Goal: Information Seeking & Learning: Learn about a topic

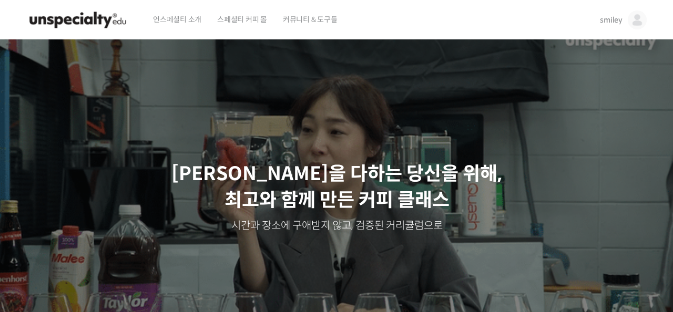
click at [261, 20] on span "스페셜티 커피 몰" at bounding box center [242, 19] width 50 height 40
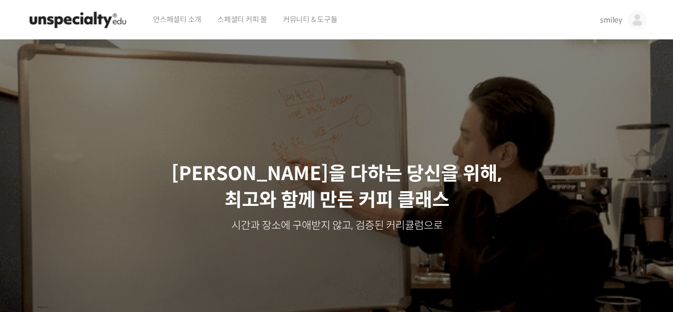
click at [631, 18] on img at bounding box center [637, 20] width 19 height 19
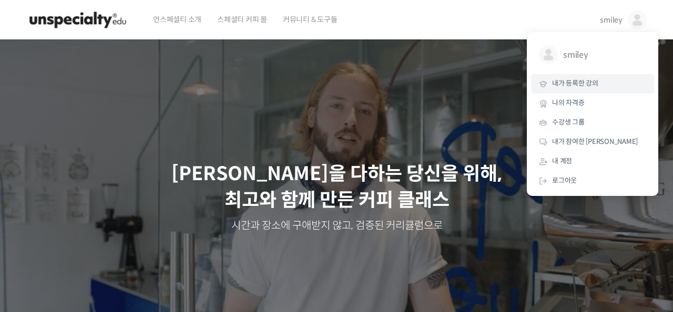
click at [585, 80] on span "내가 등록한 강의" at bounding box center [575, 83] width 46 height 9
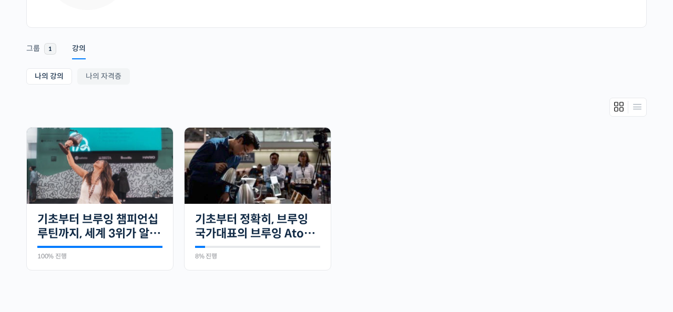
scroll to position [148, 0]
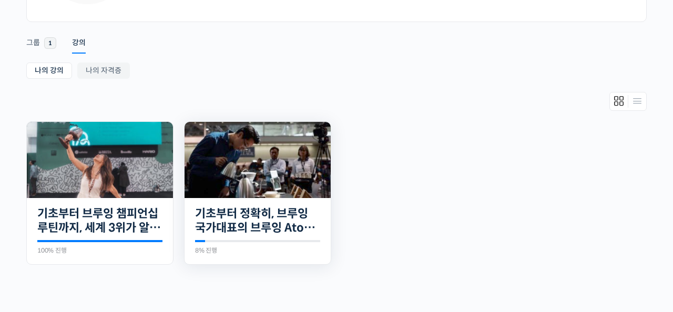
click at [291, 185] on img at bounding box center [258, 160] width 146 height 76
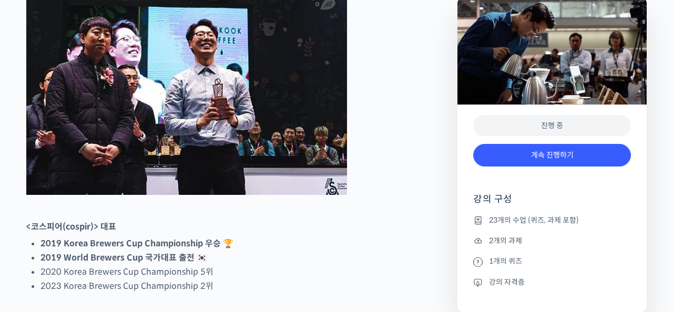
scroll to position [539, 0]
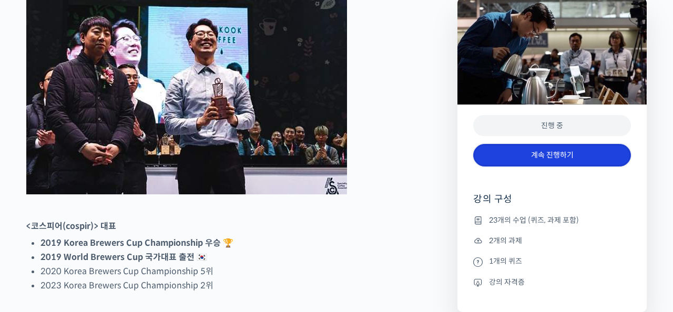
click at [517, 160] on link "계속 진행하기" at bounding box center [552, 155] width 158 height 23
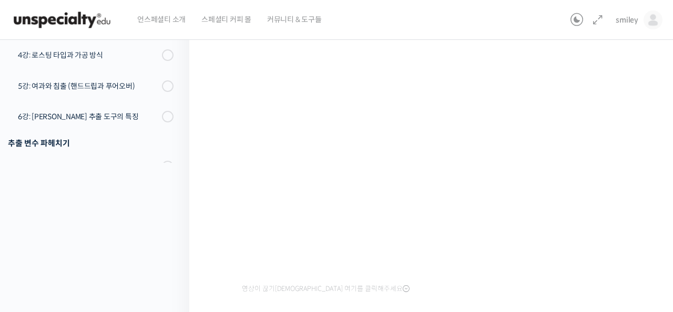
scroll to position [141, 0]
click at [599, 21] on icon at bounding box center [598, 20] width 13 height 13
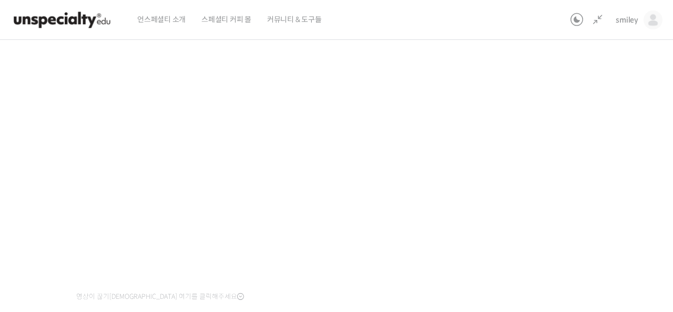
click at [574, 177] on div "기초부터 정확히, 브루잉 국가대표의 브루잉 AtoZ 클래스 1강: 완벽한 브루잉을 위한 기초 지식 진행 중 수업 3 / 23 진행 중 ← 이전…" at bounding box center [275, 229] width 699 height 647
click at [565, 262] on div "기초부터 정확히, 브루잉 국가대표의 브루잉 AtoZ 클래스 1강: 완벽한 브루잉을 위한 기초 지식 진행 중 수업 3 / 23 진행 중 ← 이전…" at bounding box center [275, 238] width 699 height 647
click at [553, 251] on div "기초부터 정확히, 브루잉 국가대표의 브루잉 AtoZ 클래스 1강: 완벽한 브루잉을 위한 기초 지식 진행 중 수업 3 / 23 진행 중 ← 이전…" at bounding box center [275, 238] width 699 height 647
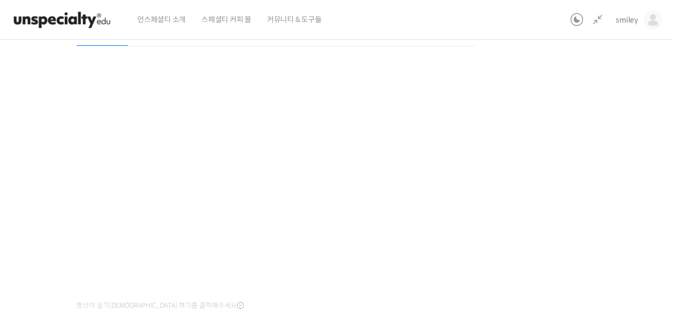
click at [549, 232] on div "기초부터 정확히, 브루잉 국가대표의 브루잉 AtoZ 클래스 1강: 완벽한 브루잉을 위한 기초 지식 진행 중 수업 3 / 23 진행 중 ← 이전…" at bounding box center [275, 238] width 699 height 647
click at [545, 262] on div "기초부터 정확히, 브루잉 국가대표의 브루잉 AtoZ 클래스 1강: 완벽한 브루잉을 위한 기초 지식 진행 중 수업 3 / 23 진행 중 ← 이전…" at bounding box center [275, 238] width 699 height 647
click at [566, 165] on div "기초부터 정확히, 브루잉 국가대표의 브루잉 AtoZ 클래스 1강: 완벽한 브루잉을 위한 기초 지식 진행 중 수업 3 / 23 진행 중 ← 이전…" at bounding box center [275, 238] width 699 height 647
click at [551, 176] on div "기초부터 정확히, 브루잉 국가대표의 브루잉 AtoZ 클래스 1강: 완벽한 브루잉을 위한 기초 지식 진행 중 수업 3 / 23 진행 중 ← 이전…" at bounding box center [275, 238] width 699 height 647
click at [552, 171] on div "기초부터 정확히, 브루잉 국가대표의 브루잉 AtoZ 클래스 1강: 완벽한 브루잉을 위한 기초 지식 진행 중 수업 3 / 23 진행 중 ← 이전…" at bounding box center [275, 238] width 699 height 647
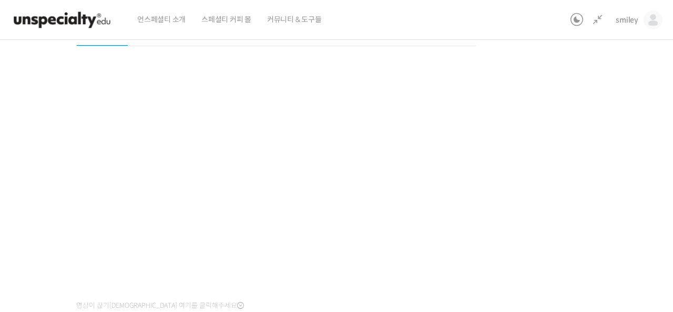
click at [525, 147] on div "기초부터 정확히, 브루잉 국가대표의 브루잉 AtoZ 클래스 1강: 완벽한 브루잉을 위한 기초 지식 진행 중 수업 3 / 23 진행 중 ← 이전…" at bounding box center [275, 238] width 699 height 647
click at [517, 151] on div "기초부터 정확히, 브루잉 국가대표의 브루잉 AtoZ 클래스 1강: 완벽한 브루잉을 위한 기초 지식 진행 중 수업 3 / 23 진행 중 ← 이전…" at bounding box center [275, 238] width 699 height 647
click at [520, 151] on div "기초부터 정확히, 브루잉 국가대표의 브루잉 AtoZ 클래스 1강: 완벽한 브루잉을 위한 기초 지식 진행 중 수업 3 / 23 진행 중 ← 이전…" at bounding box center [275, 238] width 699 height 647
click at [556, 162] on div "기초부터 정확히, 브루잉 국가대표의 브루잉 AtoZ 클래스 1강: 완벽한 브루잉을 위한 기초 지식 진행 중 수업 3 / 23 진행 중 ← 이전…" at bounding box center [275, 238] width 699 height 647
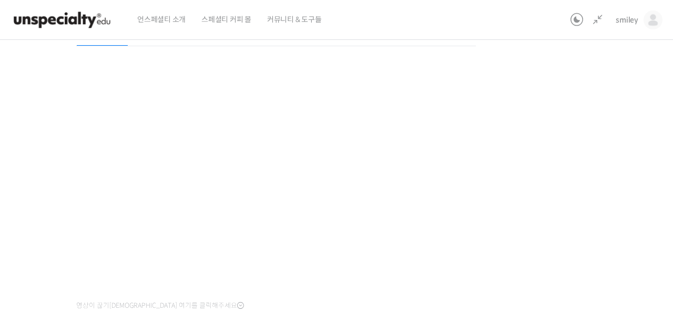
click at [555, 162] on div "기초부터 정확히, 브루잉 국가대표의 브루잉 AtoZ 클래스 1강: 완벽한 브루잉을 위한 기초 지식 진행 중 수업 3 / 23 진행 중 ← 이전…" at bounding box center [275, 238] width 699 height 647
click at [537, 264] on div "기초부터 정확히, 브루잉 국가대표의 브루잉 AtoZ 클래스 1강: 완벽한 브루잉을 위한 기초 지식 진행 중 수업 3 / 23 진행 중 ← 이전…" at bounding box center [275, 238] width 699 height 647
click at [563, 225] on div "기초부터 정확히, 브루잉 국가대표의 브루잉 AtoZ 클래스 1강: 완벽한 브루잉을 위한 기초 지식 진행 중 수업 3 / 23 진행 중 ← 이전…" at bounding box center [275, 238] width 699 height 647
click at [565, 230] on div "기초부터 정확히, 브루잉 국가대표의 브루잉 AtoZ 클래스 1강: 완벽한 브루잉을 위한 기초 지식 진행 중 수업 3 / 23 진행 중 ← 이전…" at bounding box center [275, 238] width 699 height 647
click at [560, 220] on div "기초부터 정확히, 브루잉 국가대표의 브루잉 AtoZ 클래스 1강: 완벽한 브루잉을 위한 기초 지식 진행 중 수업 3 / 23 진행 중 ← 이전…" at bounding box center [275, 238] width 699 height 647
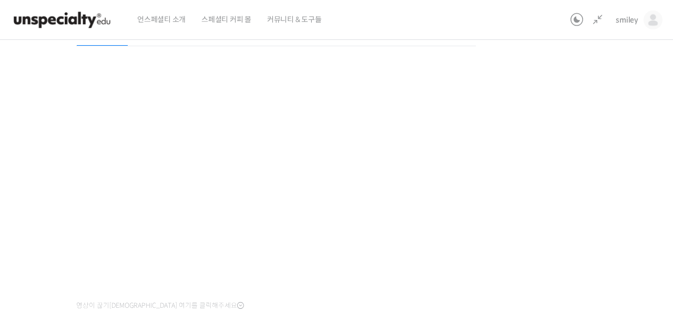
scroll to position [402, 0]
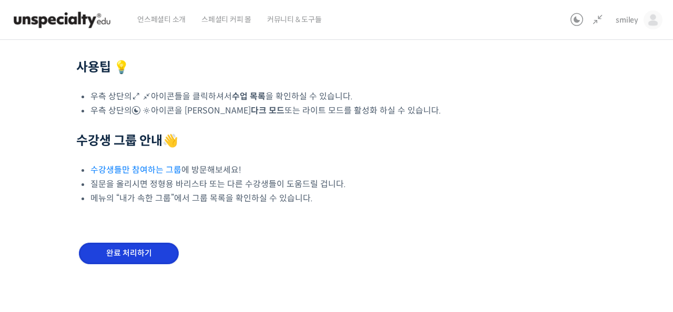
click at [140, 258] on input "완료 처리하기" at bounding box center [129, 254] width 100 height 22
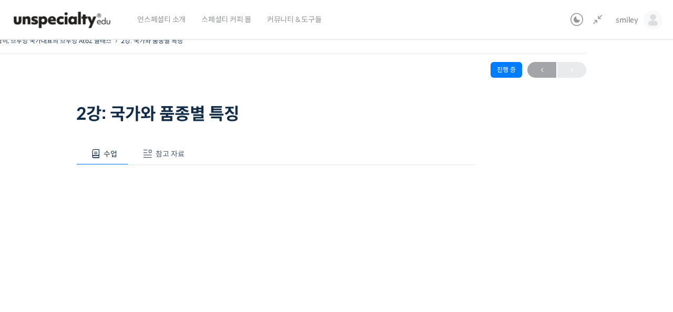
scroll to position [22, 0]
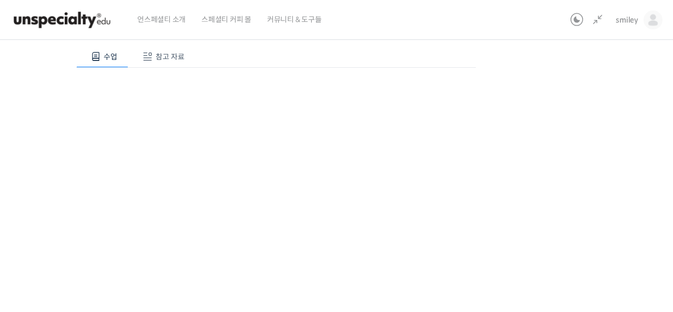
click at [176, 62] on button "참고 자료" at bounding box center [161, 57] width 67 height 22
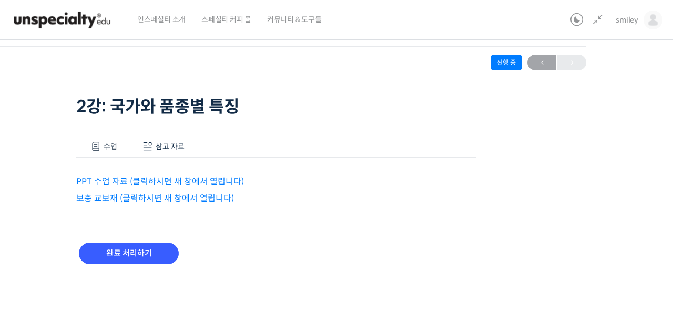
click at [113, 181] on link "PPT 수업 자료 (클릭하시면 새 창에서 열립니다)" at bounding box center [160, 181] width 168 height 11
click at [149, 199] on link "보충 교보재 (클릭하시면 새 창에서 열립니다)" at bounding box center [155, 198] width 158 height 11
click at [102, 144] on button "수업" at bounding box center [102, 147] width 52 height 22
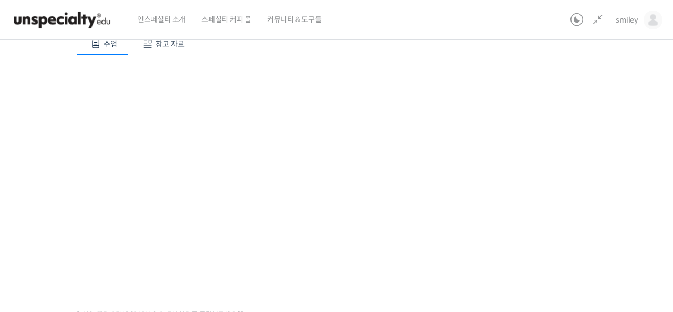
scroll to position [123, 0]
click at [563, 183] on div "기초부터 정확히, 브루잉 국가대표의 브루잉 AtoZ 클래스 2강: 국가와 품종별 특징 진행 중 수업 4 / 23 진행 중 ← 이전 2강: 국가…" at bounding box center [275, 247] width 699 height 647
click at [549, 189] on div "기초부터 정확히, 브루잉 국가대표의 브루잉 AtoZ 클래스 2강: 국가와 품종별 특징 진행 중 수업 4 / 23 진행 중 ← 이전 2강: 국가…" at bounding box center [275, 247] width 699 height 647
click at [506, 143] on div "기초부터 정확히, 브루잉 국가대표의 브루잉 AtoZ 클래스 2강: 국가와 품종별 특징 진행 중 수업 4 / 23 진행 중 ← 이전 2강: 국가…" at bounding box center [275, 229] width 699 height 647
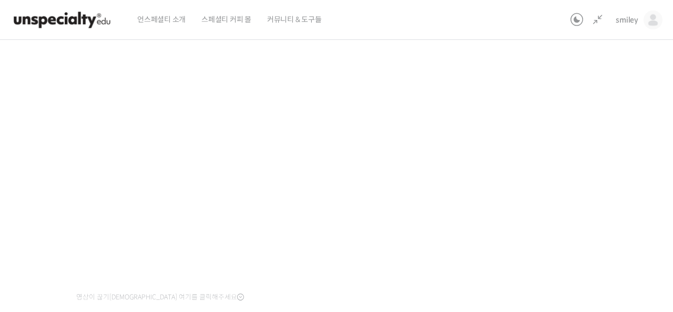
click at [489, 159] on div "기초부터 정확히, 브루잉 국가대표의 브루잉 AtoZ 클래스 2강: 국가와 품종별 특징 진행 중 수업 4 / 23 진행 중 ← 이전 2강: 국가…" at bounding box center [275, 229] width 699 height 647
click at [539, 212] on div "기초부터 정확히, 브루잉 국가대표의 브루잉 AtoZ 클래스 2강: 국가와 품종별 특징 진행 중 수업 4 / 23 진행 중 ← 이전 2강: 국가…" at bounding box center [275, 229] width 699 height 647
click at [565, 263] on div "기초부터 정확히, 브루잉 국가대표의 브루잉 AtoZ 클래스 2강: 국가와 품종별 특징 진행 중 수업 4 / 23 진행 중 ← 이전 2강: 국가…" at bounding box center [275, 229] width 699 height 647
click at [586, 183] on div "기초부터 정확히, 브루잉 국가대표의 브루잉 AtoZ 클래스 2강: 국가와 품종별 특징 진행 중 수업 4 / 23 진행 중 ← 이전 2강: 국가…" at bounding box center [275, 230] width 699 height 647
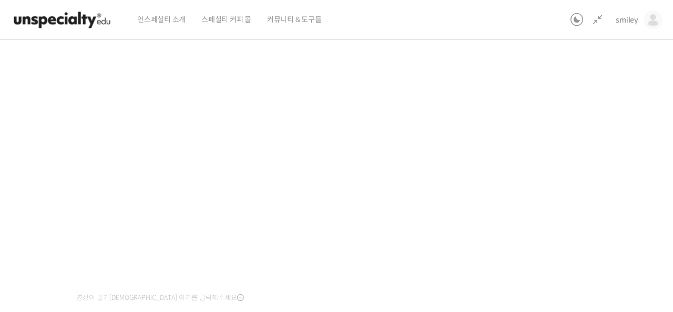
click at [566, 159] on div "기초부터 정확히, 브루잉 국가대표의 브루잉 AtoZ 클래스 2강: 국가와 품종별 특징 진행 중 수업 4 / 23 진행 중 ← 이전 2강: 국가…" at bounding box center [275, 230] width 699 height 647
click at [515, 148] on div "기초부터 정확히, 브루잉 국가대표의 브루잉 AtoZ 클래스 2강: 국가와 품종별 특징 진행 중 수업 4 / 23 진행 중 ← 이전 2강: 국가…" at bounding box center [275, 230] width 699 height 647
click at [556, 160] on div "기초부터 정확히, 브루잉 국가대표의 브루잉 AtoZ 클래스 2강: 국가와 품종별 특징 진행 중 수업 4 / 23 진행 중 ← 이전 2강: 국가…" at bounding box center [275, 230] width 699 height 647
click at [524, 147] on div "기초부터 정확히, 브루잉 국가대표의 브루잉 AtoZ 클래스 2강: 국가와 품종별 특징 진행 중 수업 4 / 23 진행 중 ← 이전 2강: 국가…" at bounding box center [275, 230] width 699 height 647
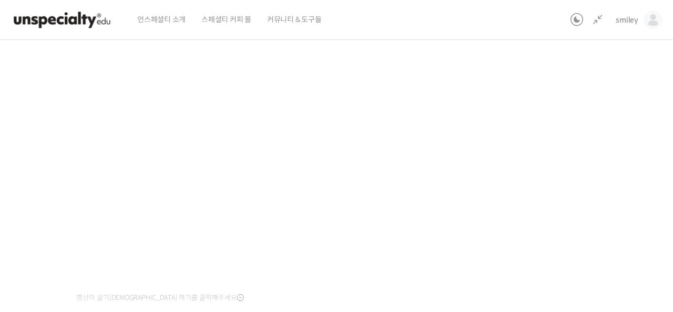
click at [558, 167] on div "기초부터 정확히, 브루잉 국가대표의 브루잉 AtoZ 클래스 2강: 국가와 품종별 특징 진행 중 수업 4 / 23 진행 중 ← 이전 2강: 국가…" at bounding box center [275, 230] width 699 height 647
click at [532, 152] on div "기초부터 정확히, 브루잉 국가대표의 브루잉 AtoZ 클래스 2강: 국가와 품종별 특징 진행 중 수업 4 / 23 진행 중 ← 이전 2강: 국가…" at bounding box center [275, 230] width 699 height 647
click at [546, 177] on div "기초부터 정확히, 브루잉 국가대표의 브루잉 AtoZ 클래스 2강: 국가와 품종별 특징 진행 중 수업 4 / 23 진행 중 ← 이전 2강: 국가…" at bounding box center [275, 230] width 699 height 647
click at [594, 195] on div "기초부터 정확히, 브루잉 국가대표의 브루잉 AtoZ 클래스 2강: 국가와 품종별 특징 진행 중 수업 4 / 23 진행 중 ← 이전 2강: 국가…" at bounding box center [275, 230] width 699 height 647
click at [553, 160] on div "기초부터 정확히, 브루잉 국가대표의 브루잉 AtoZ 클래스 2강: 국가와 품종별 특징 진행 중 수업 4 / 23 진행 중 ← 이전 2강: 국가…" at bounding box center [275, 230] width 699 height 647
